Goal: Task Accomplishment & Management: Manage account settings

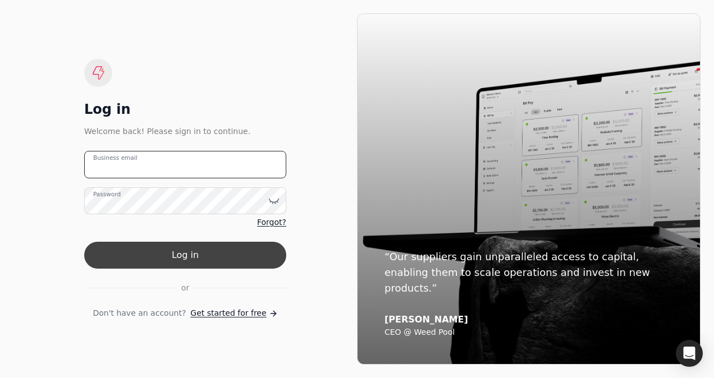
type email "[PERSON_NAME][EMAIL_ADDRESS][PERSON_NAME][DOMAIN_NAME]"
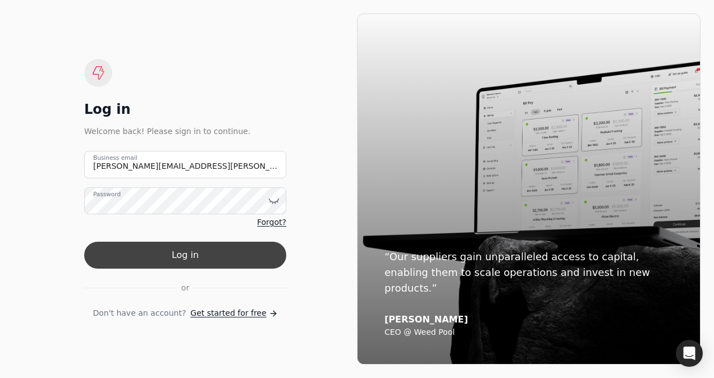
click at [200, 255] on button "Log in" at bounding box center [185, 255] width 202 height 27
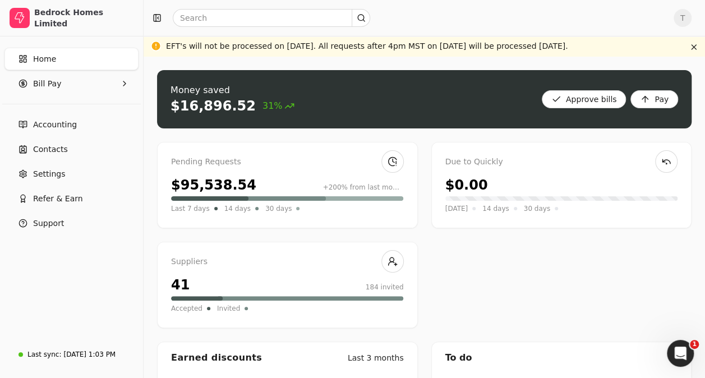
click at [292, 164] on div "Pending Requests" at bounding box center [287, 162] width 233 height 12
click at [221, 185] on div "$95,538.54" at bounding box center [213, 185] width 85 height 20
click at [361, 192] on div "+200% from last month" at bounding box center [363, 187] width 81 height 10
click at [389, 166] on link at bounding box center [393, 161] width 22 height 22
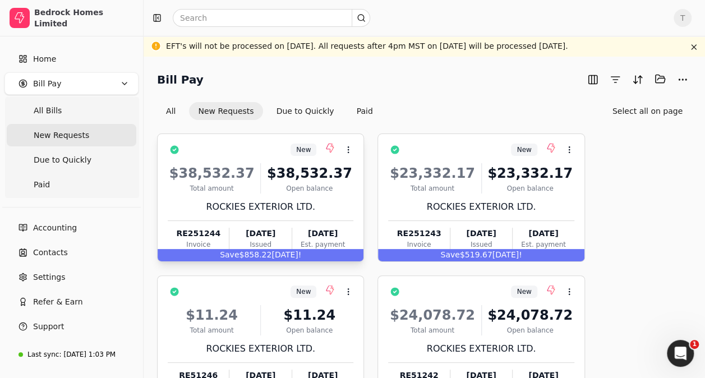
click at [295, 194] on div "$38,532.37 Total amount $38,532.37 Open balance ROCKIES EXTERIOR LTD. RE251244 …" at bounding box center [261, 205] width 186 height 96
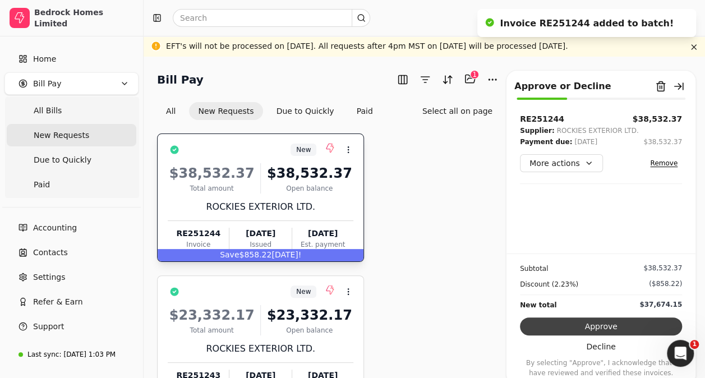
click at [611, 329] on button "Approve" at bounding box center [601, 327] width 162 height 18
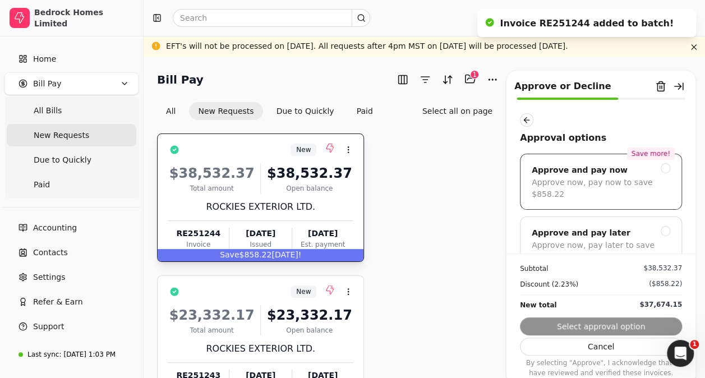
click at [616, 195] on div "Approve now, pay now to save $858.22" at bounding box center [601, 189] width 139 height 24
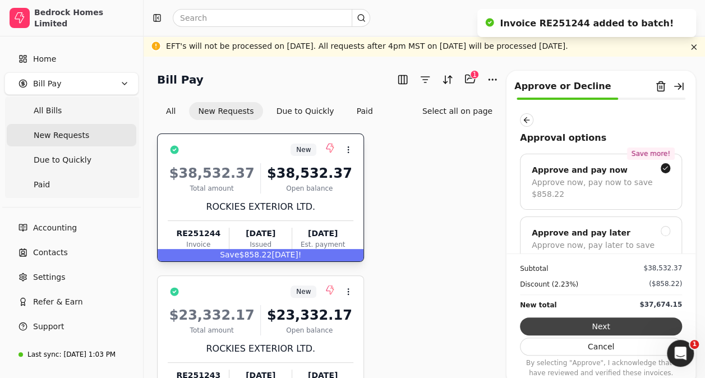
click at [586, 327] on button "Next" at bounding box center [601, 327] width 162 height 18
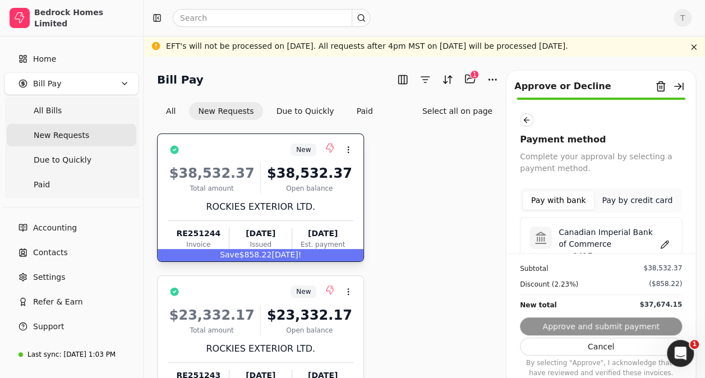
click at [595, 236] on p "Canadian Imperial Bank of Commerce" at bounding box center [608, 239] width 98 height 24
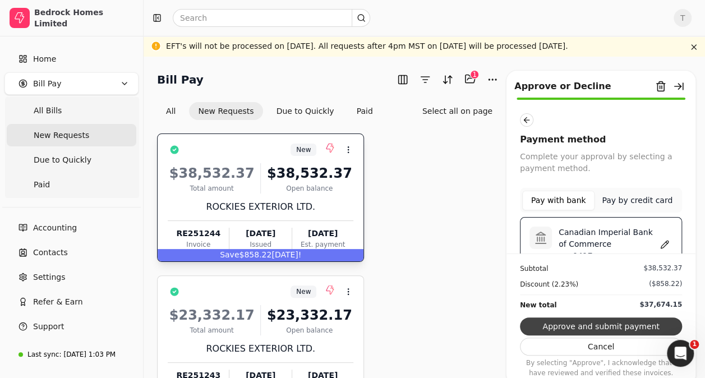
click at [586, 325] on button "Approve and submit payment" at bounding box center [601, 327] width 162 height 18
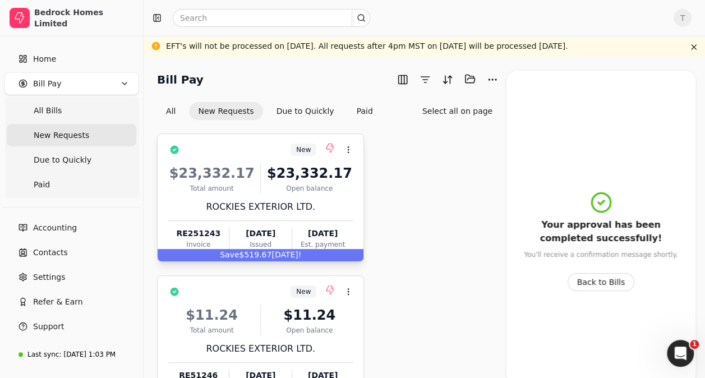
click at [325, 179] on div "$23,332.17" at bounding box center [309, 173] width 88 height 20
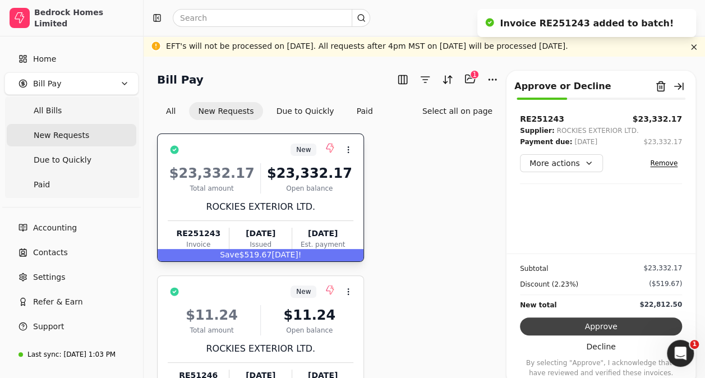
click at [567, 325] on button "Approve" at bounding box center [601, 327] width 162 height 18
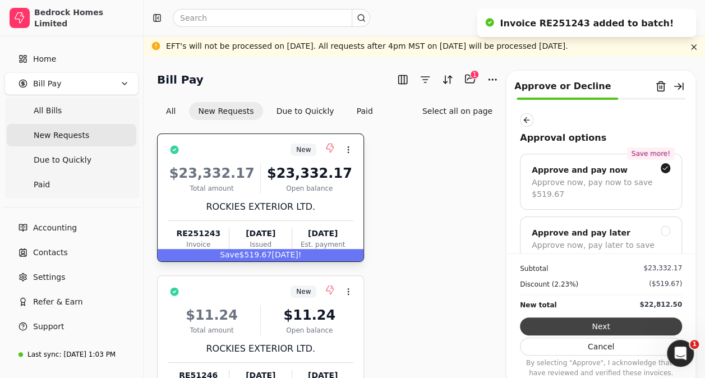
click at [604, 321] on button "Next" at bounding box center [601, 327] width 162 height 18
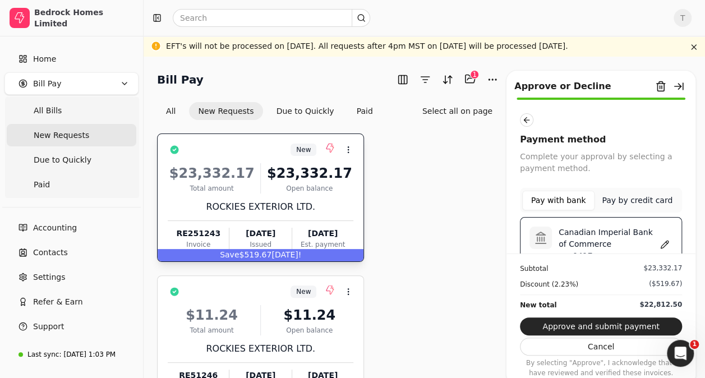
click at [595, 233] on p "Canadian Imperial Bank of Commerce" at bounding box center [608, 239] width 98 height 24
click at [597, 327] on button "Approve and submit payment" at bounding box center [601, 327] width 162 height 18
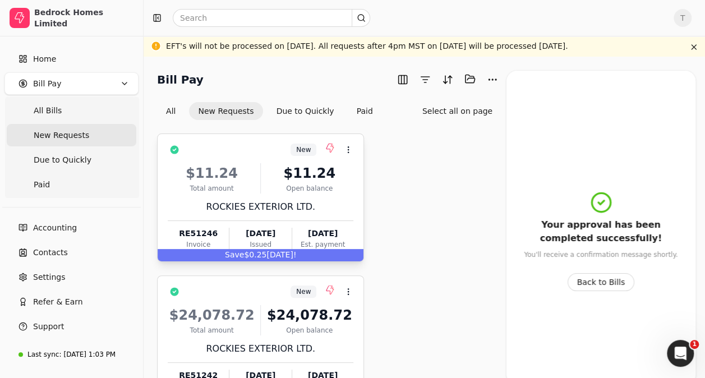
click at [297, 161] on div "$11.24 Total amount $11.24 Open balance ROCKIES EXTERIOR LTD. RE51246 Invoice A…" at bounding box center [261, 205] width 186 height 96
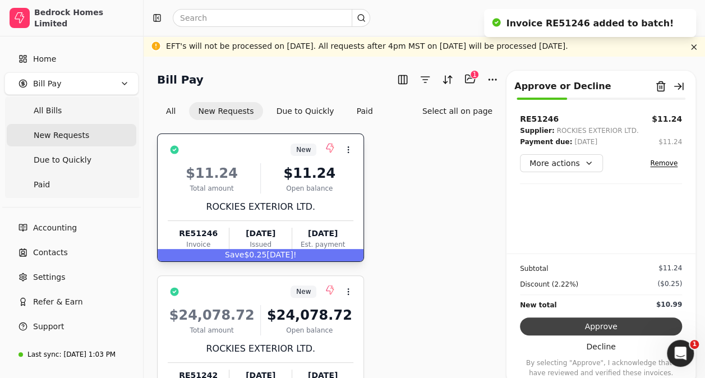
click at [566, 319] on button "Approve" at bounding box center [601, 327] width 162 height 18
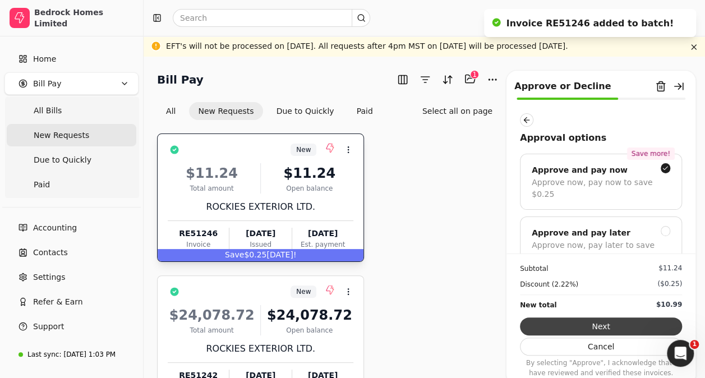
click at [559, 321] on button "Next" at bounding box center [601, 327] width 162 height 18
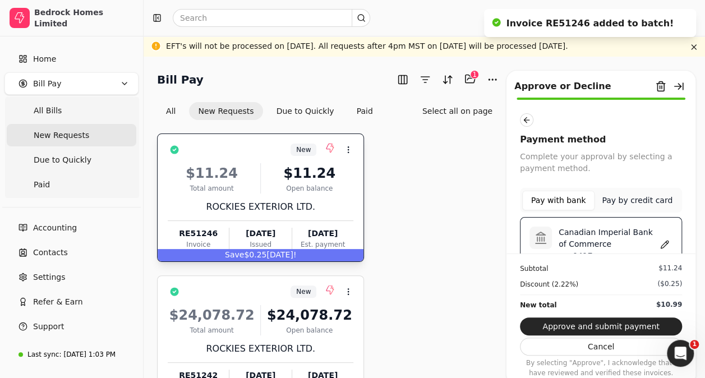
click at [566, 231] on p "Canadian Imperial Bank of Commerce" at bounding box center [608, 239] width 98 height 24
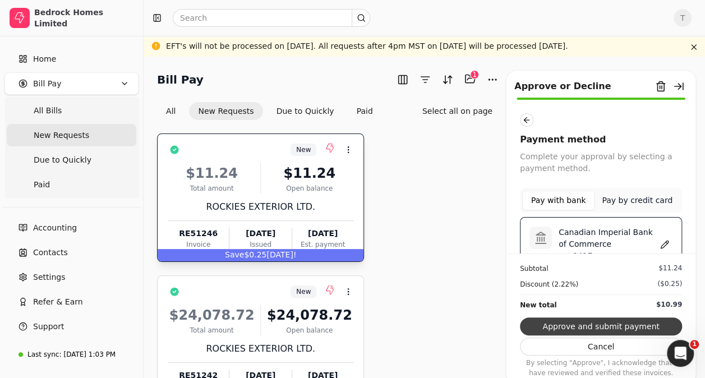
click at [553, 324] on button "Approve and submit payment" at bounding box center [601, 327] width 162 height 18
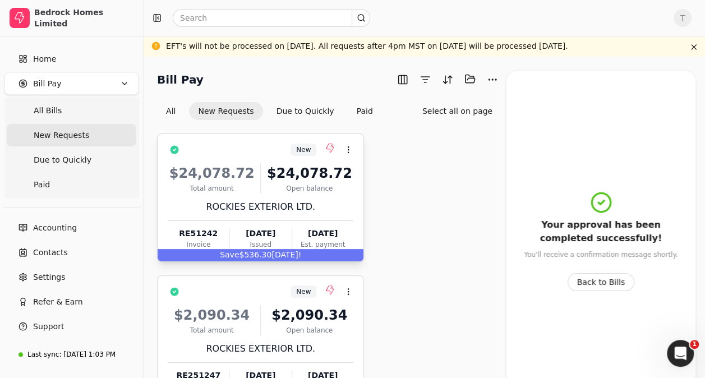
click at [295, 181] on div "$24,078.72" at bounding box center [309, 173] width 88 height 20
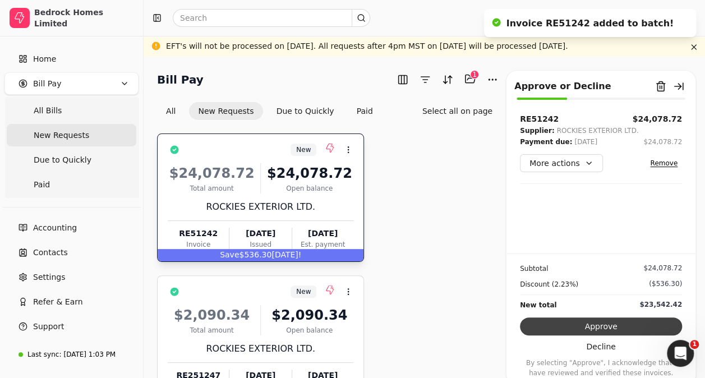
click at [562, 324] on button "Approve" at bounding box center [601, 327] width 162 height 18
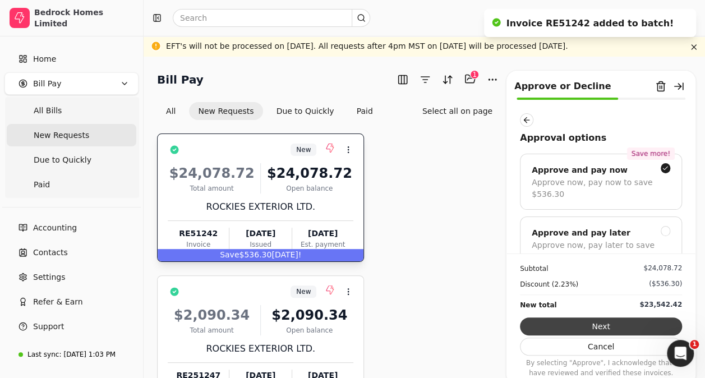
click at [563, 328] on button "Next" at bounding box center [601, 327] width 162 height 18
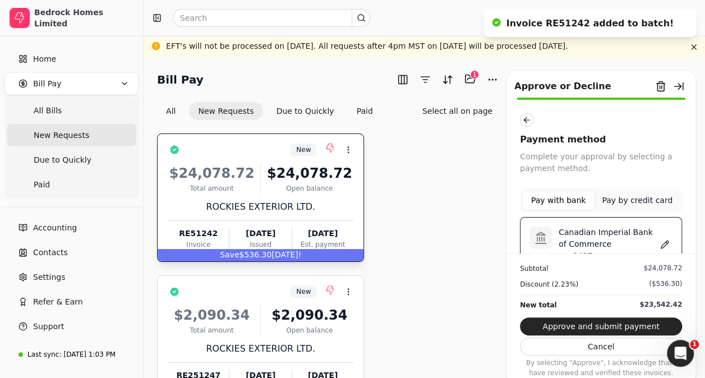
click at [579, 231] on p "Canadian Imperial Bank of Commerce" at bounding box center [608, 239] width 98 height 24
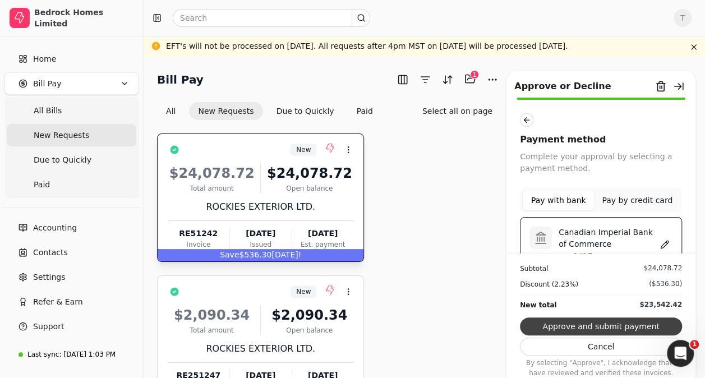
click at [569, 327] on button "Approve and submit payment" at bounding box center [601, 327] width 162 height 18
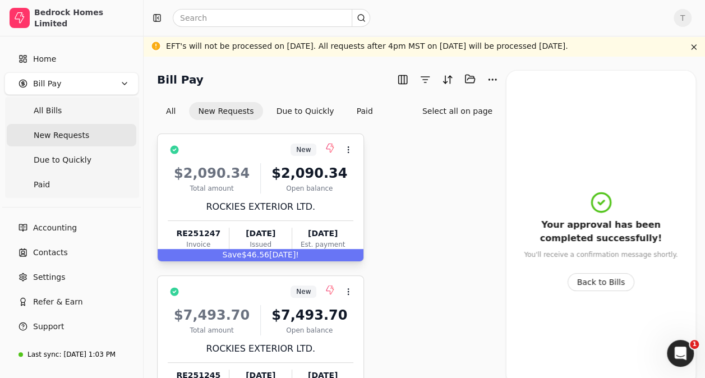
click at [271, 162] on div "$2,090.34 Total amount $2,090.34 Open balance ROCKIES EXTERIOR LTD. RE251247 In…" at bounding box center [261, 205] width 186 height 96
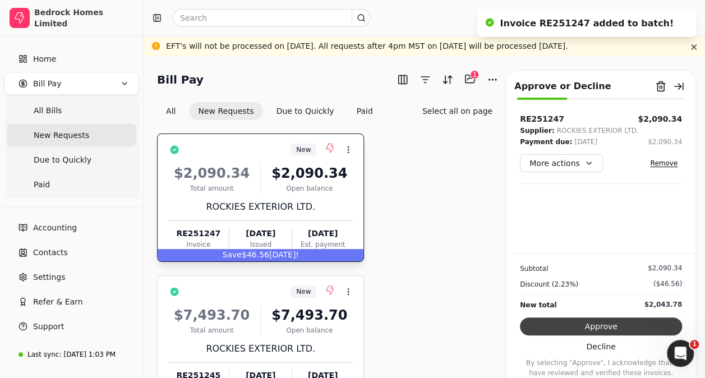
click at [541, 325] on button "Approve" at bounding box center [601, 327] width 162 height 18
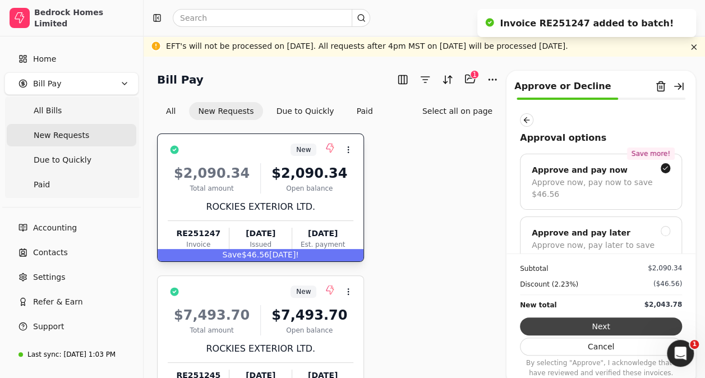
click at [544, 325] on button "Next" at bounding box center [601, 327] width 162 height 18
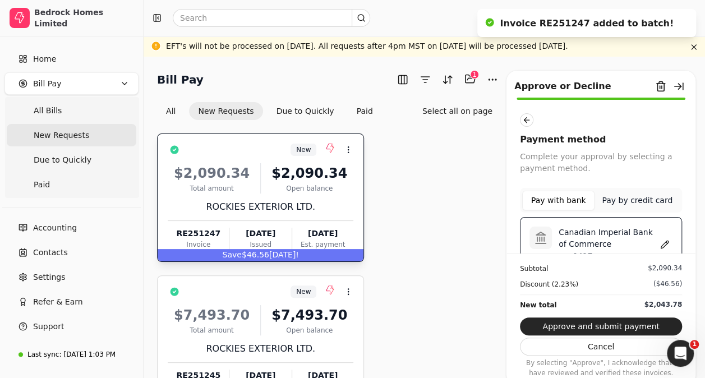
click at [551, 220] on div "Canadian Imperial Bank of Commerce •••0417" at bounding box center [601, 244] width 162 height 54
click at [557, 324] on button "Approve and submit payment" at bounding box center [601, 327] width 162 height 18
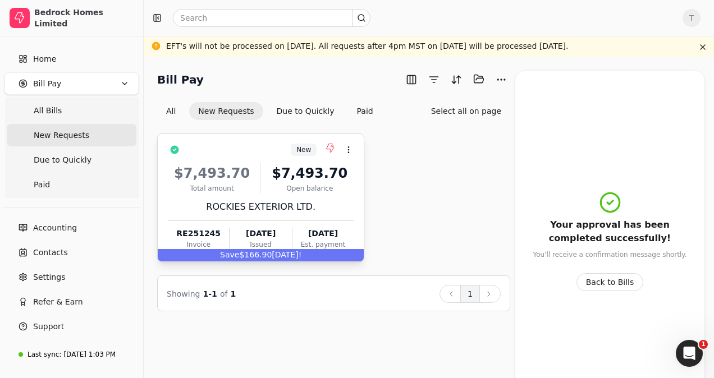
click at [303, 169] on div "$7,493.70" at bounding box center [309, 173] width 88 height 20
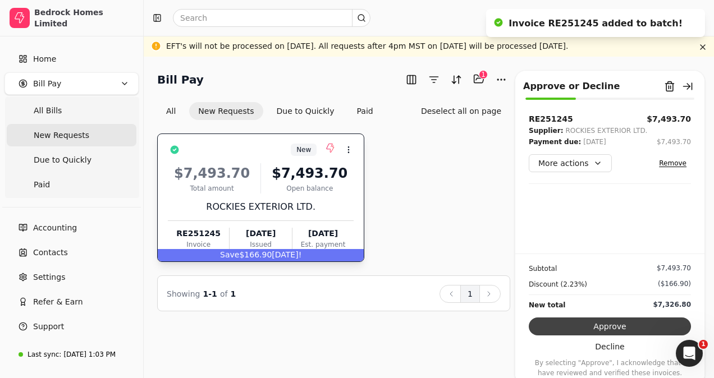
click at [548, 322] on button "Approve" at bounding box center [610, 327] width 162 height 18
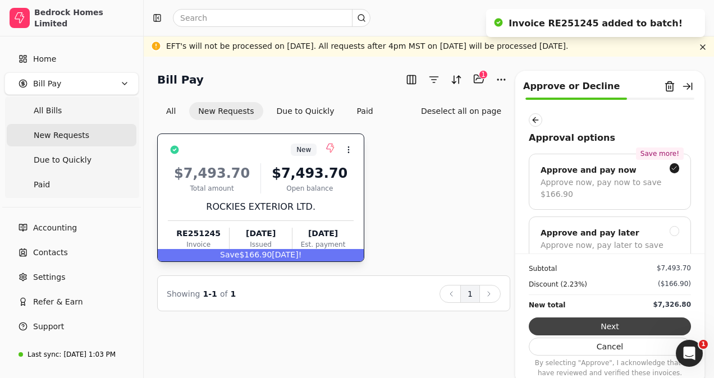
click at [549, 323] on button "Next" at bounding box center [610, 327] width 162 height 18
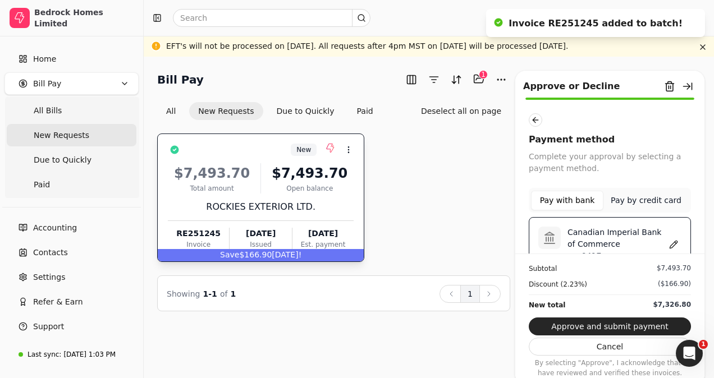
click at [556, 251] on div "Canadian Imperial Bank of Commerce •••0417" at bounding box center [610, 244] width 162 height 54
click at [558, 242] on div at bounding box center [549, 238] width 22 height 22
click at [567, 327] on button "Approve and submit payment" at bounding box center [610, 327] width 162 height 18
